Goal: Task Accomplishment & Management: Manage account settings

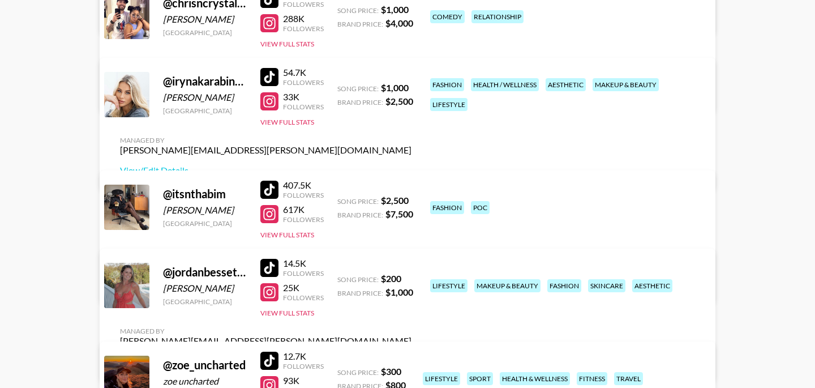
scroll to position [461, 0]
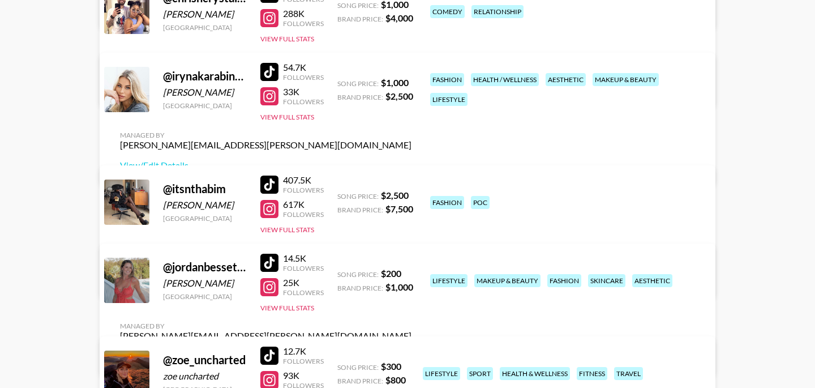
click at [275, 271] on div at bounding box center [269, 263] width 18 height 18
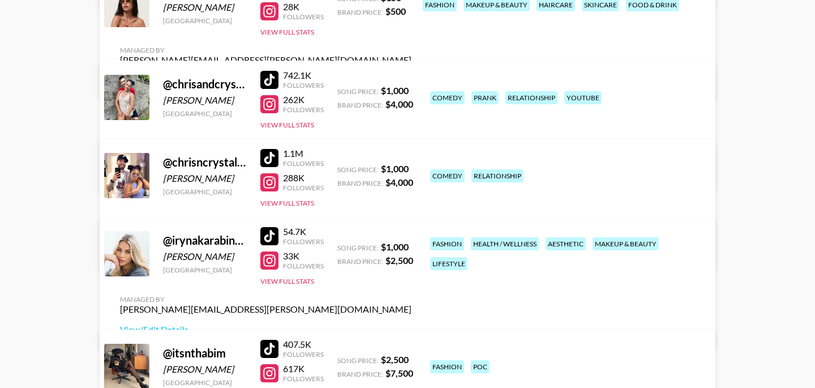
scroll to position [295, 0]
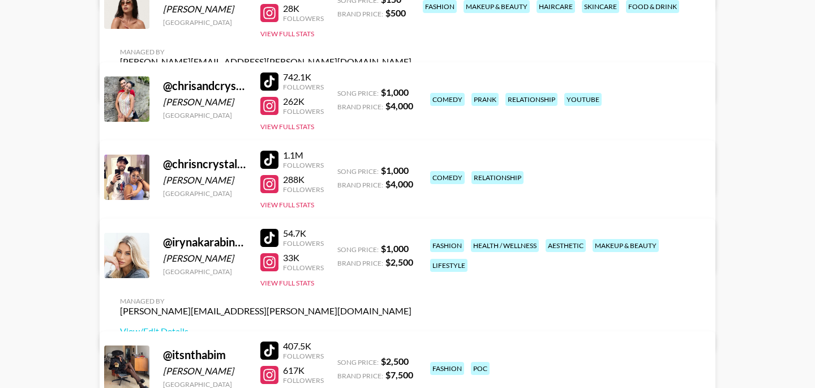
click at [271, 75] on div at bounding box center [269, 81] width 18 height 18
click at [411, 169] on link "View/Edit Details" at bounding box center [266, 174] width 292 height 11
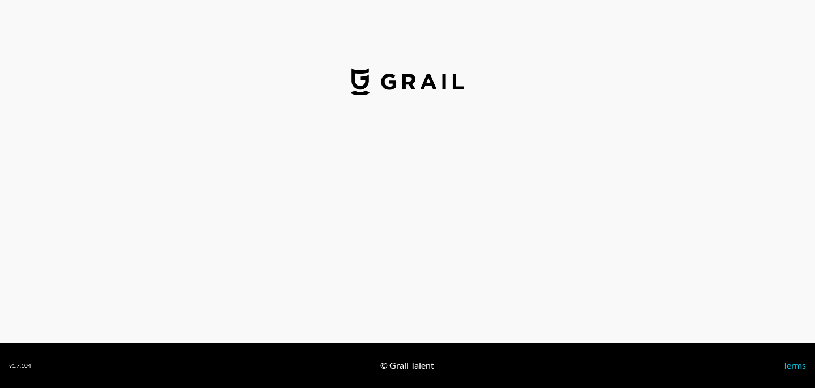
select select "USD"
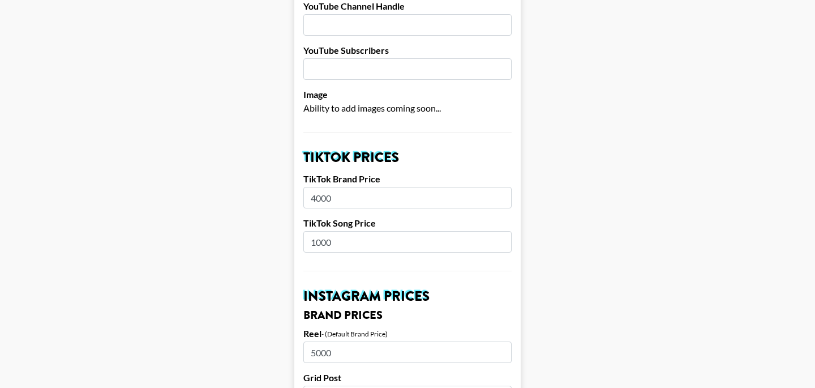
scroll to position [305, 0]
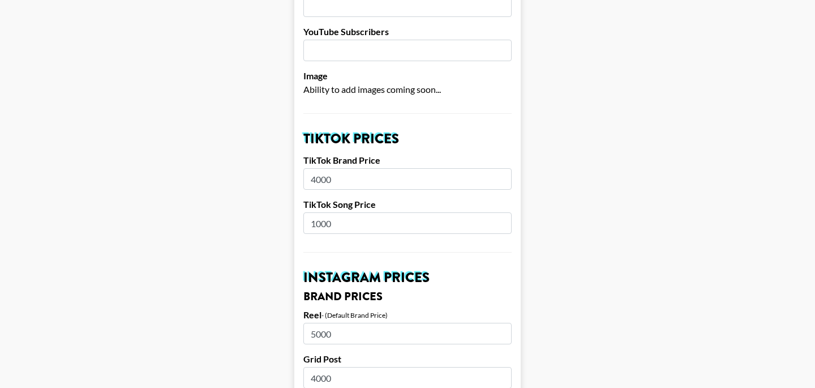
drag, startPoint x: 342, startPoint y: 207, endPoint x: 290, endPoint y: 205, distance: 51.5
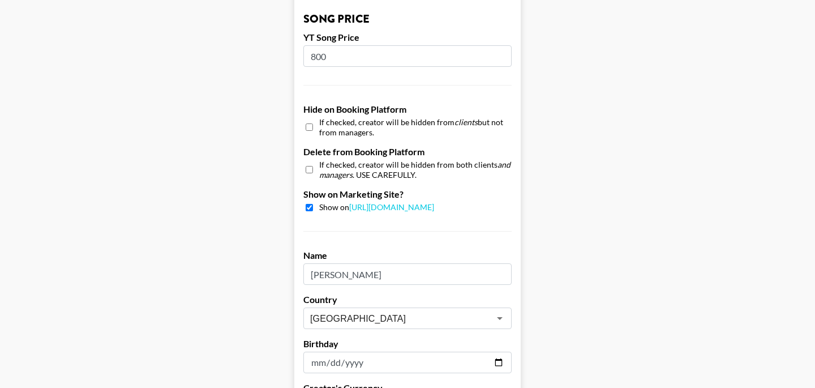
scroll to position [1148, 0]
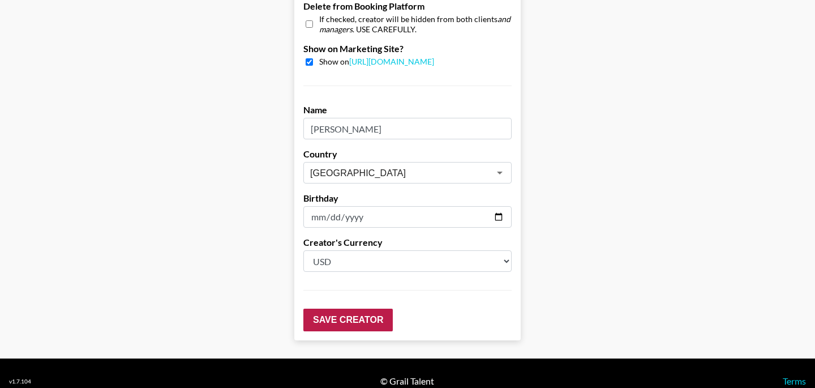
type input "500"
click at [368, 308] on input "Save Creator" at bounding box center [347, 319] width 89 height 23
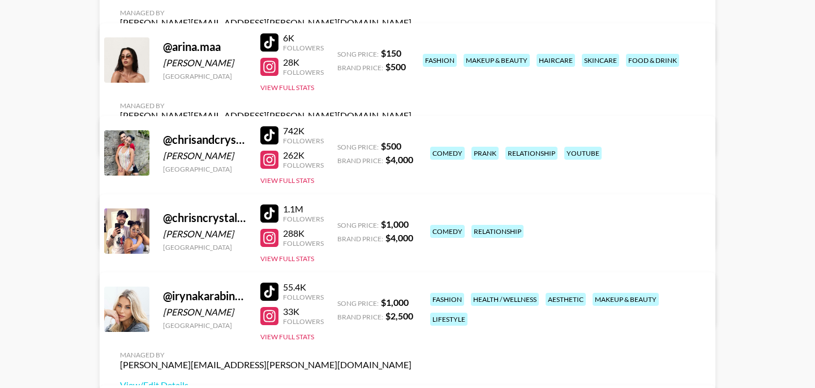
scroll to position [322, 0]
